Goal: Task Accomplishment & Management: Use online tool/utility

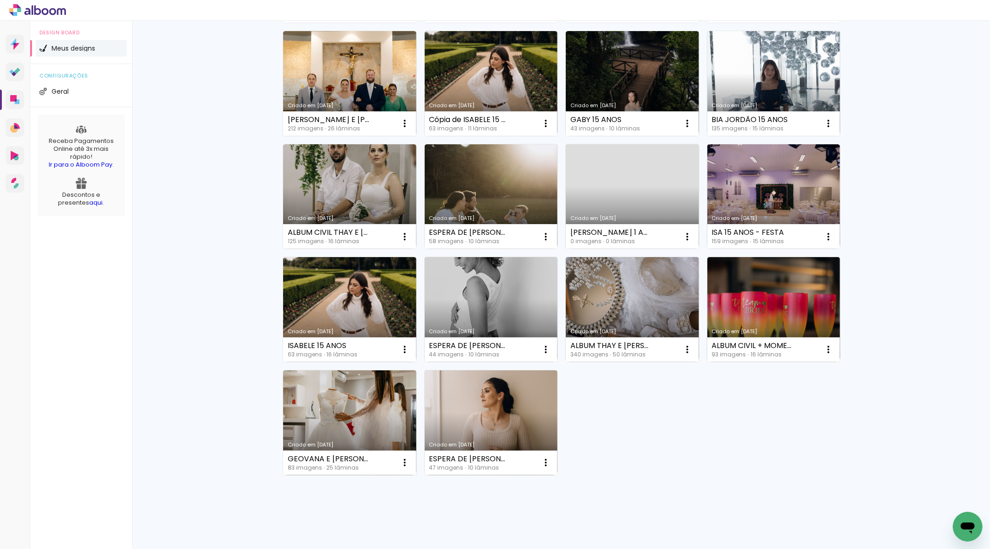
scroll to position [326, 0]
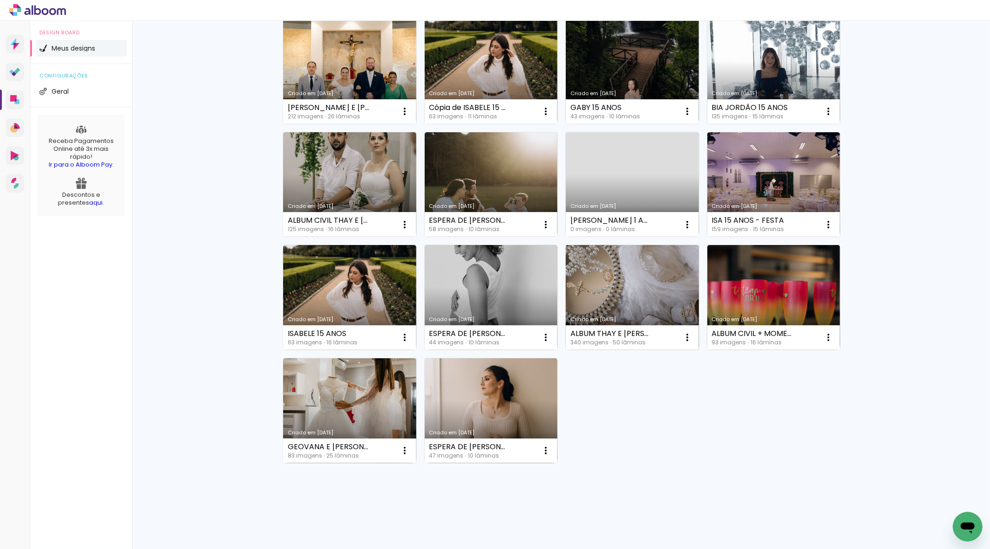
click at [647, 291] on link "Criado em [DATE]" at bounding box center [632, 297] width 133 height 105
